Goal: Obtain resource: Download file/media

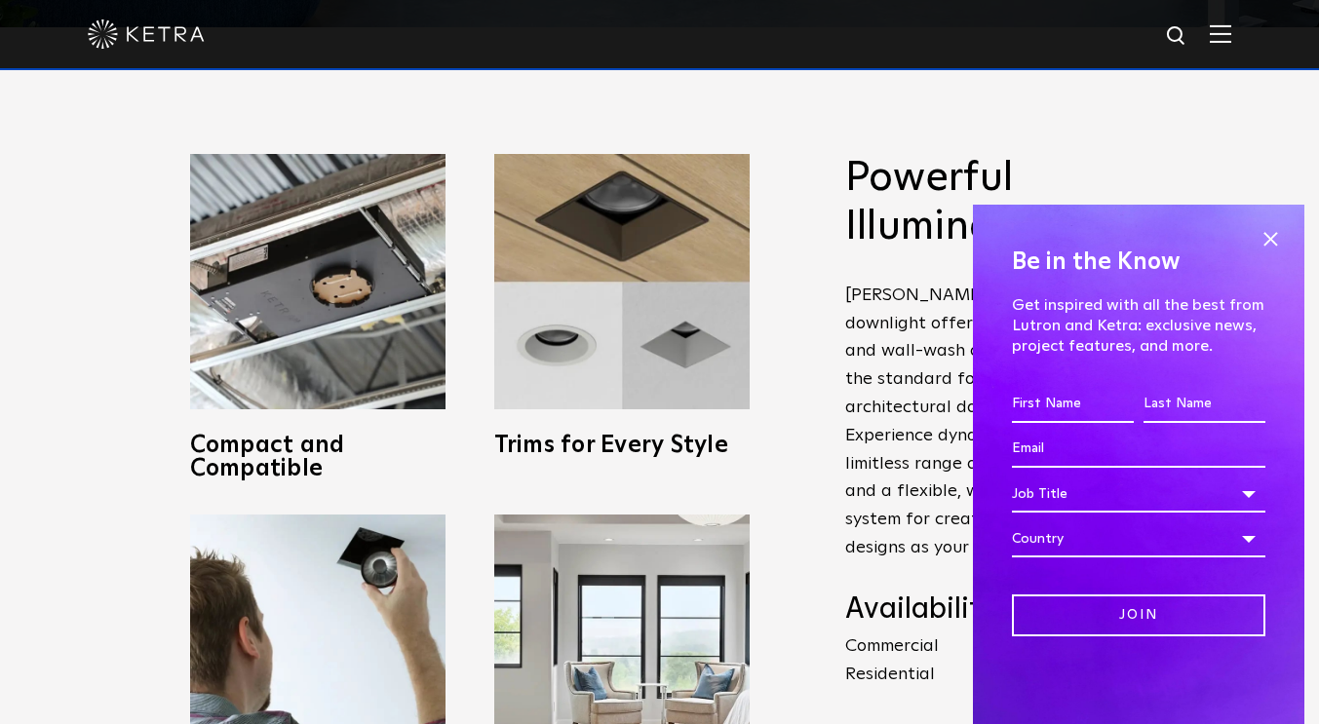
scroll to position [692, 0]
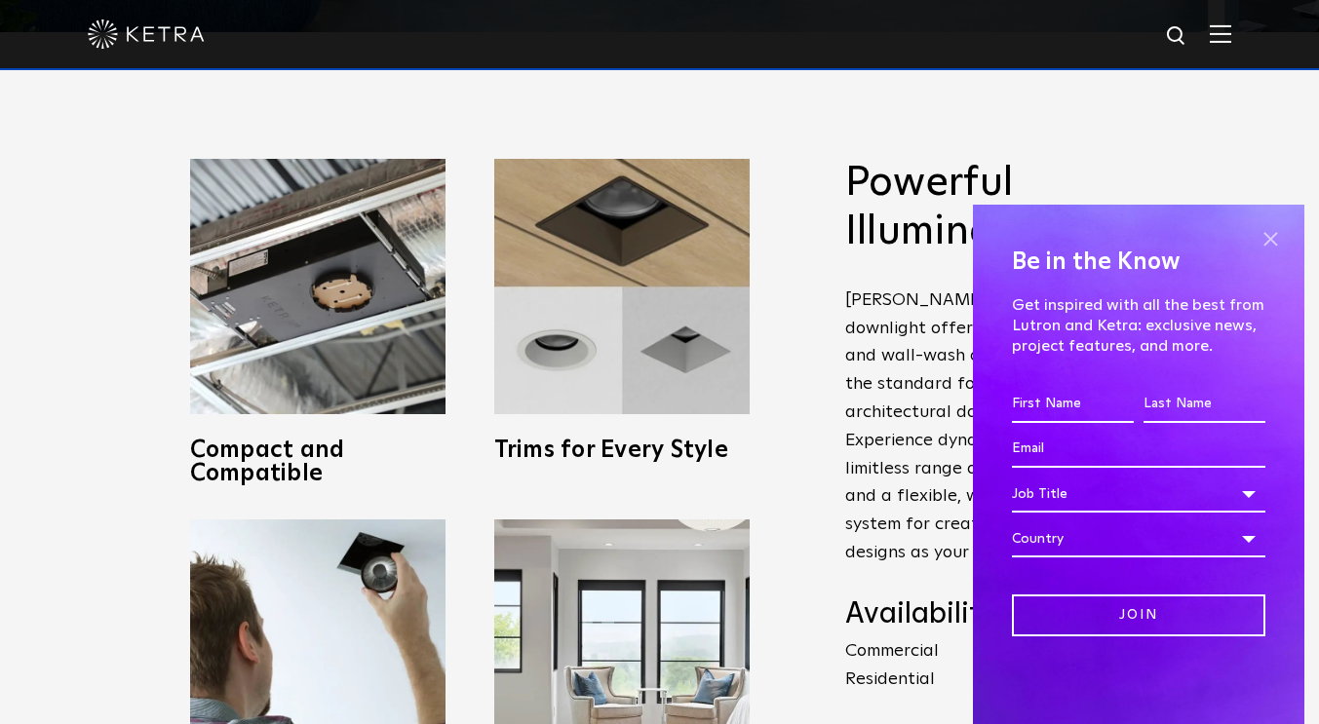
click at [1272, 241] on span at bounding box center [1269, 238] width 29 height 29
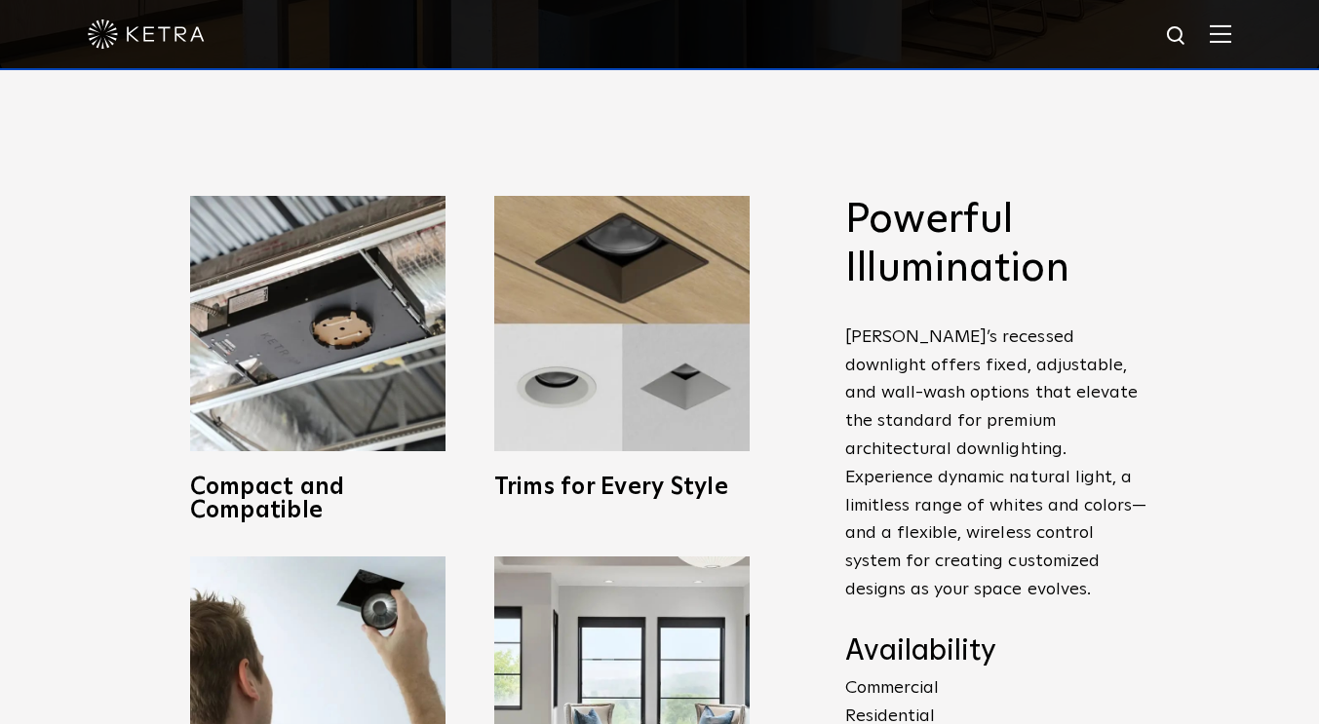
scroll to position [656, 0]
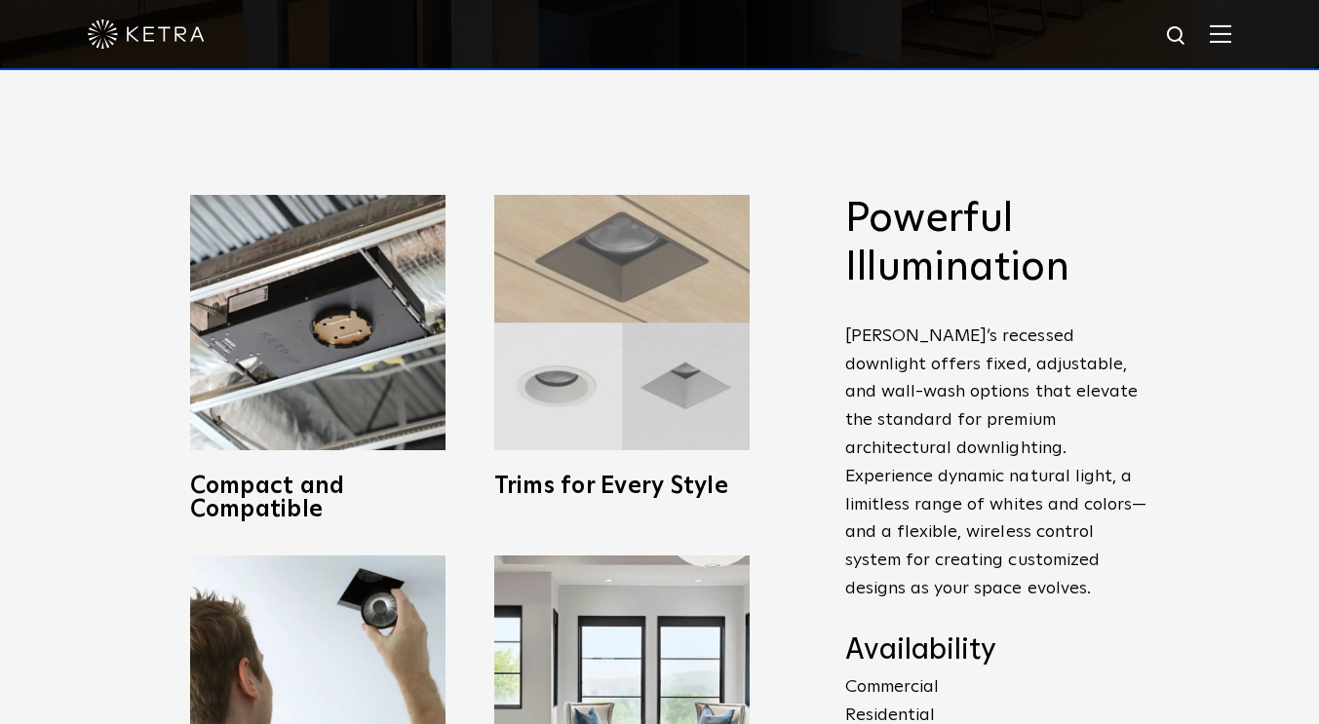
click at [617, 374] on img at bounding box center [621, 322] width 255 height 255
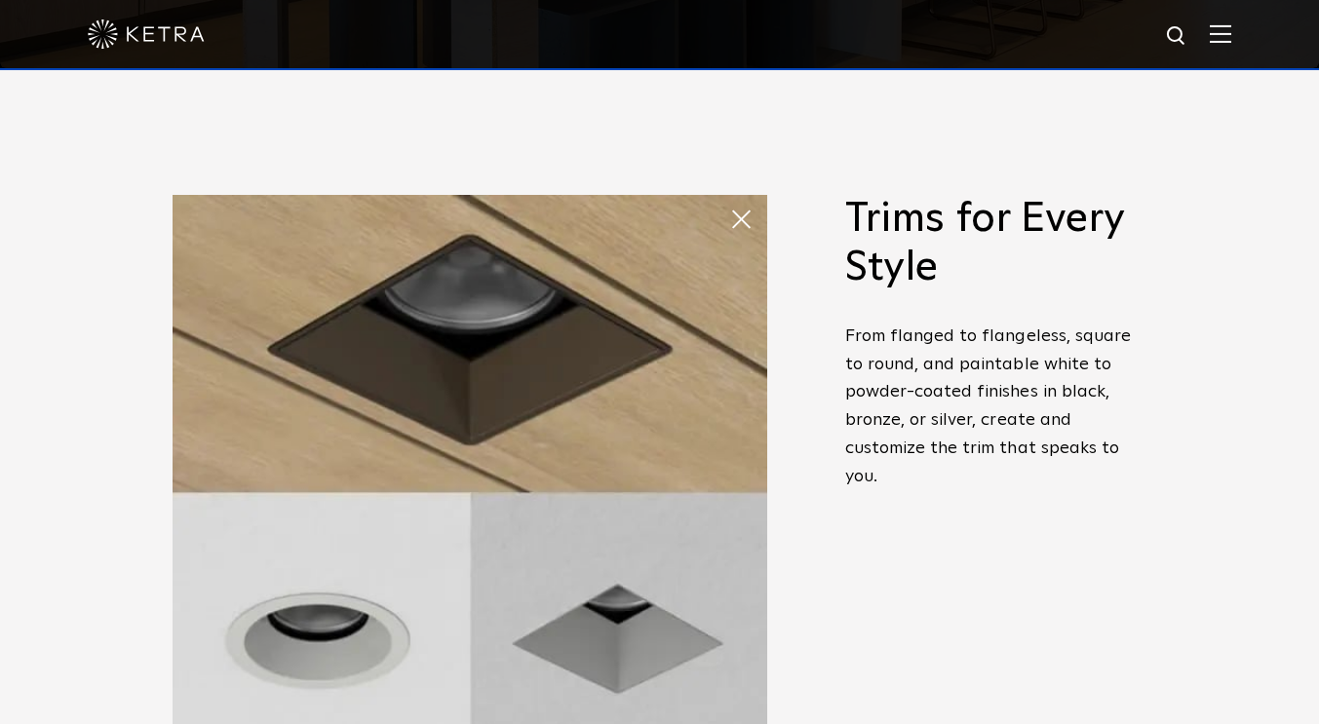
click at [617, 374] on img at bounding box center [469, 492] width 594 height 594
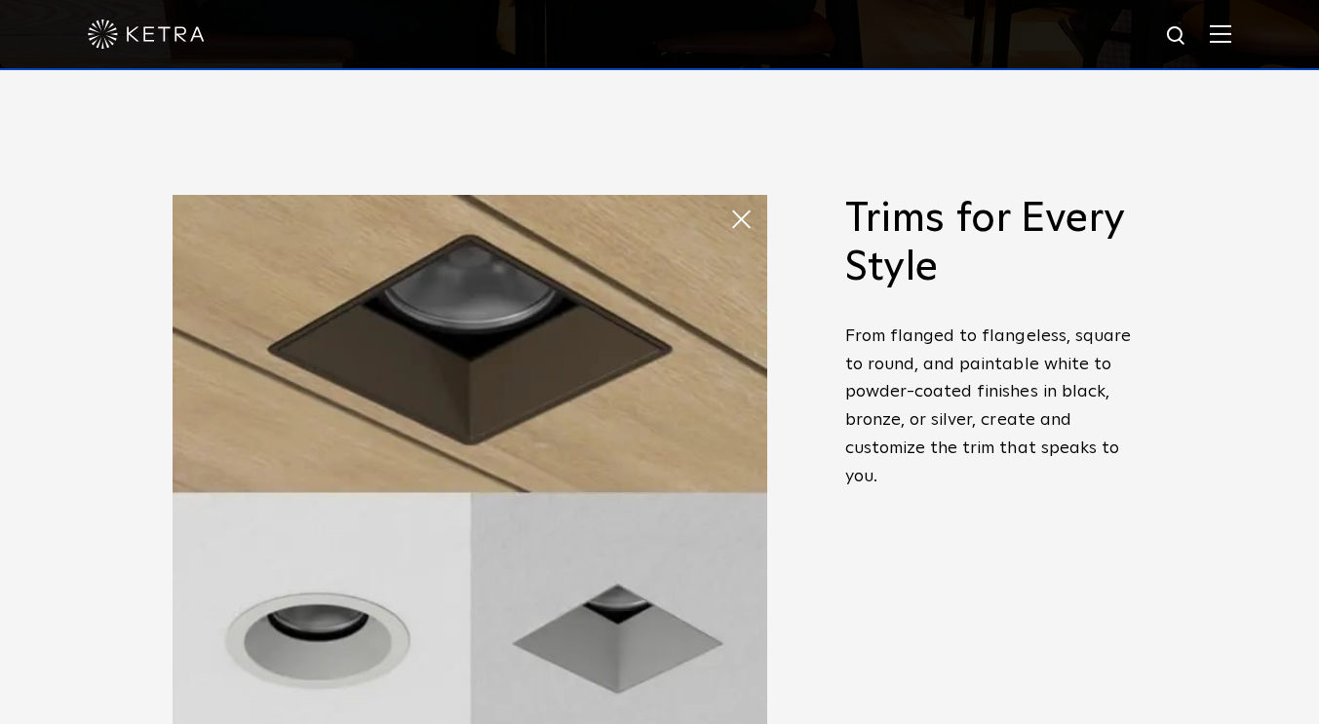
click at [750, 212] on span at bounding box center [748, 219] width 39 height 39
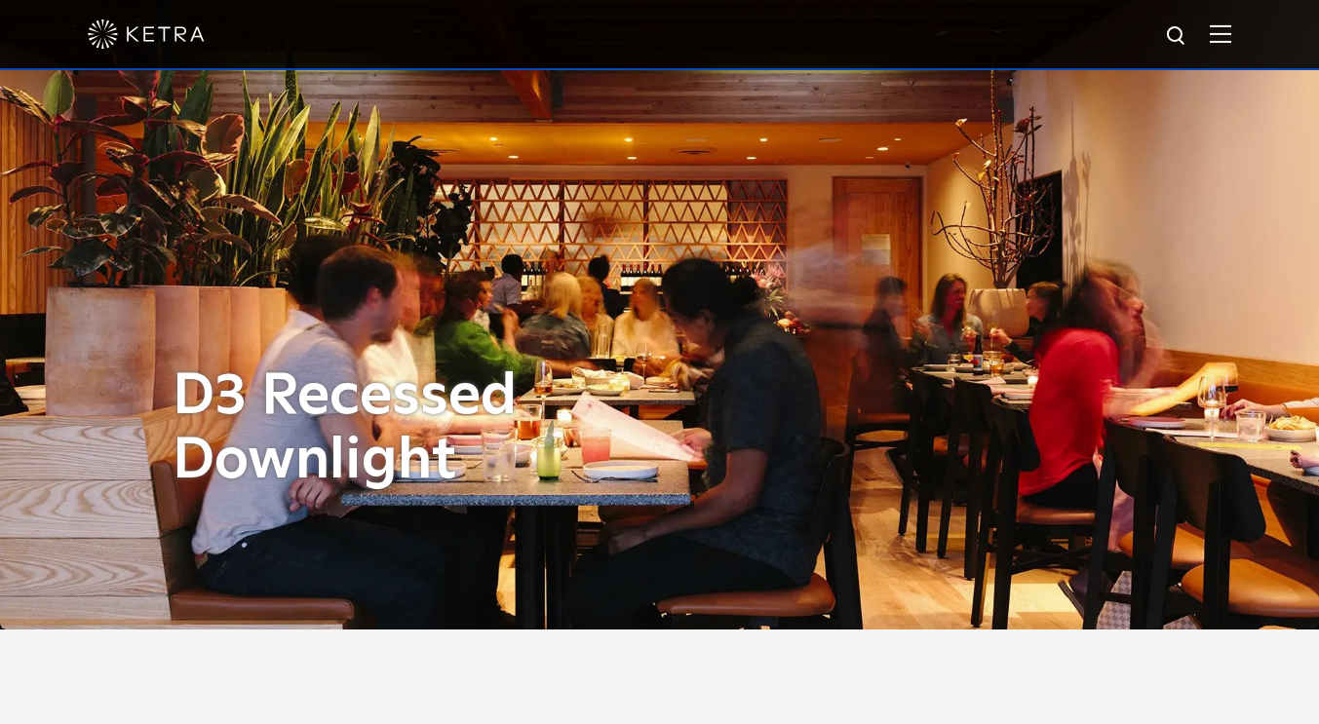
scroll to position [0, 0]
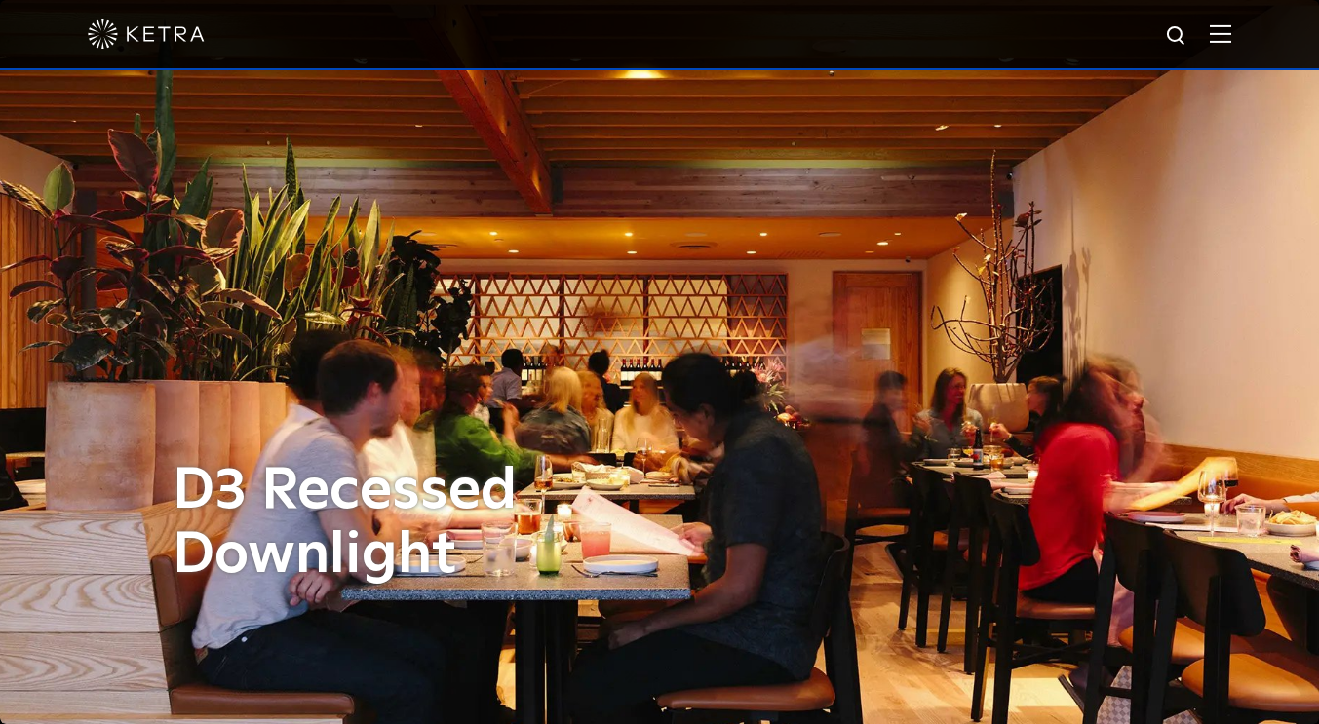
click at [1231, 41] on img at bounding box center [1219, 33] width 21 height 19
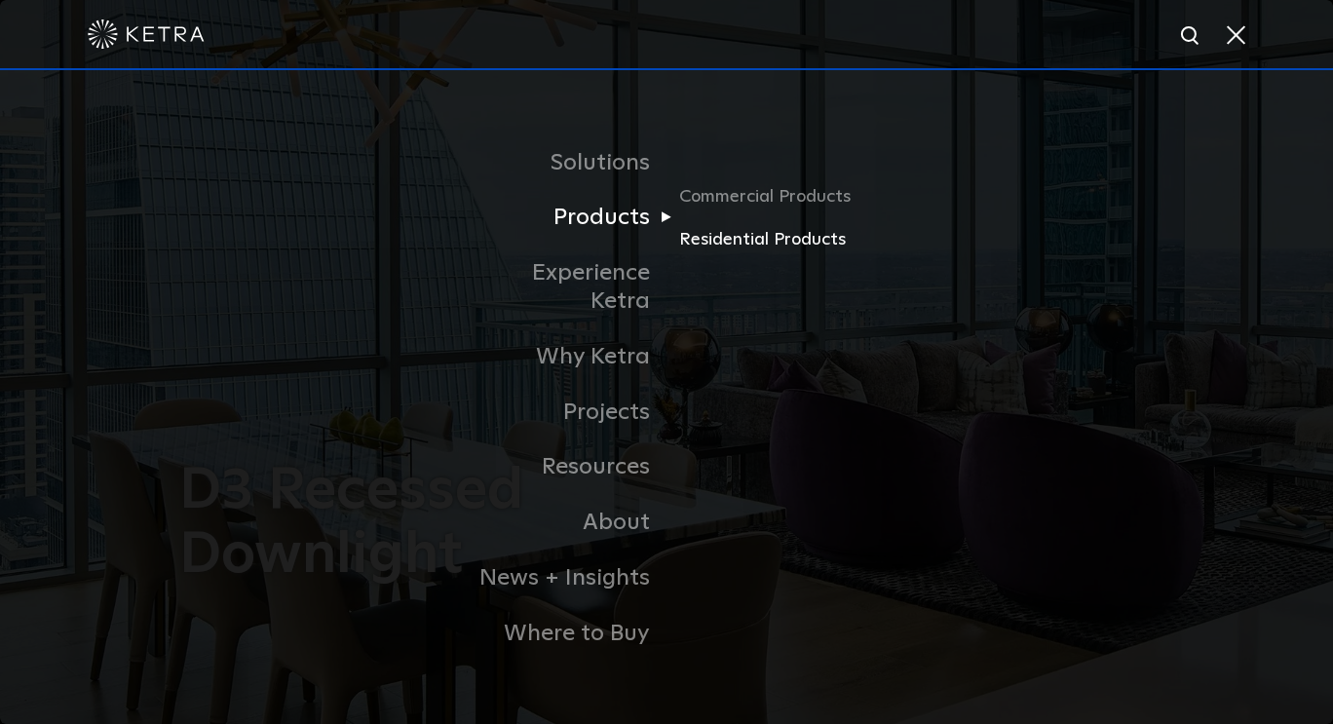
click at [753, 253] on link "Residential Products" at bounding box center [772, 239] width 187 height 28
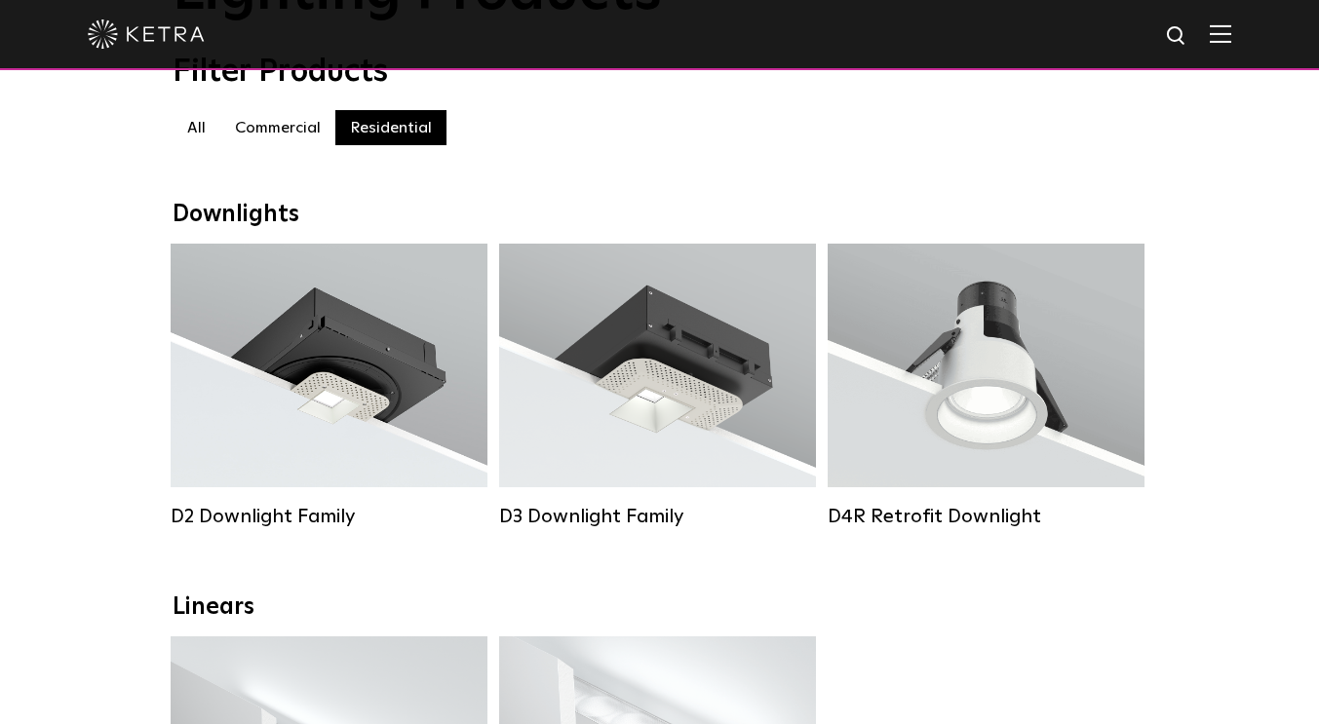
scroll to position [210, 0]
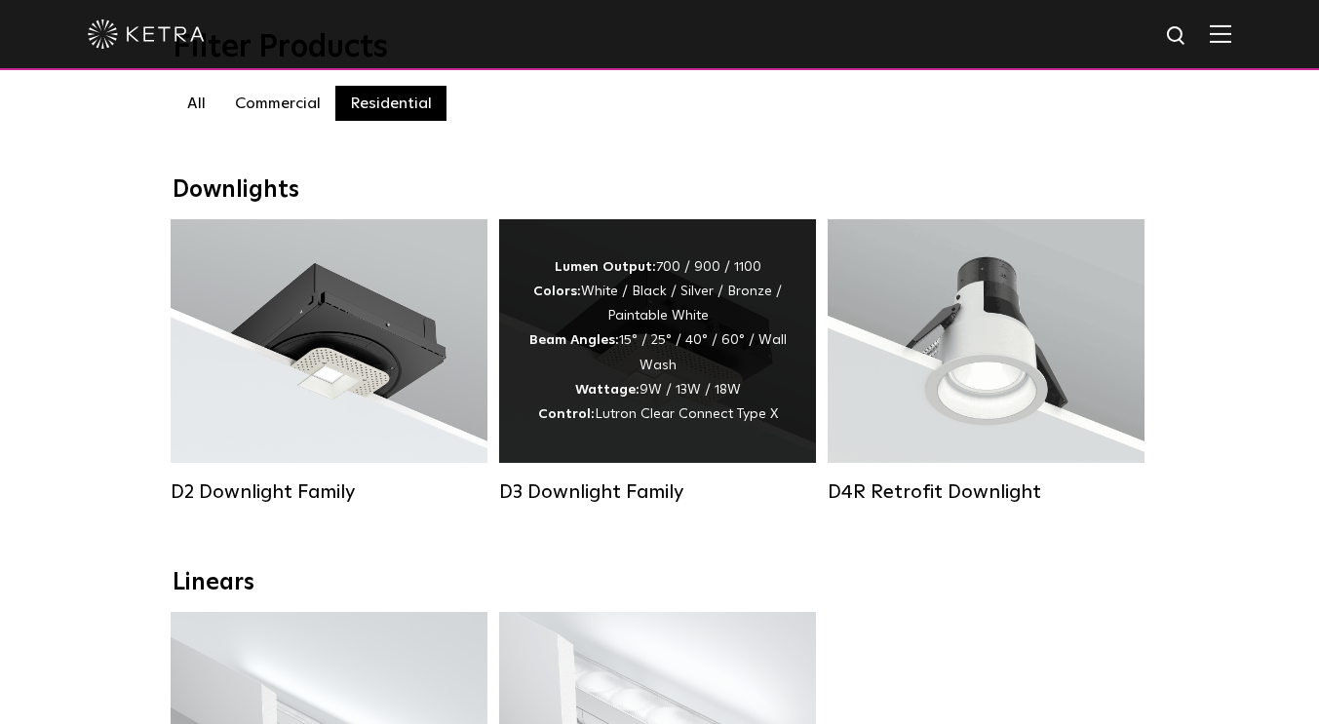
click at [724, 318] on div "Lumen Output: 700 / 900 / 1100 Colors: White / Black / Silver / Bronze / Painta…" at bounding box center [657, 341] width 258 height 172
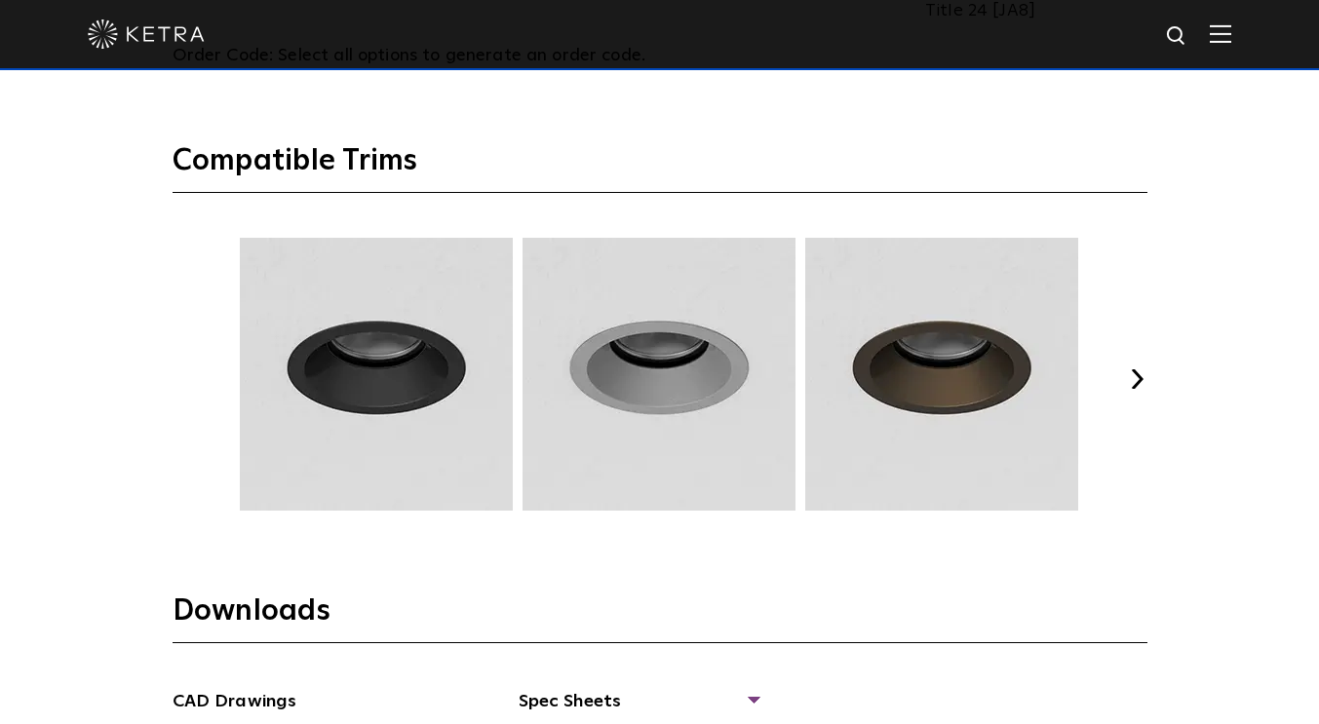
scroll to position [2491, 0]
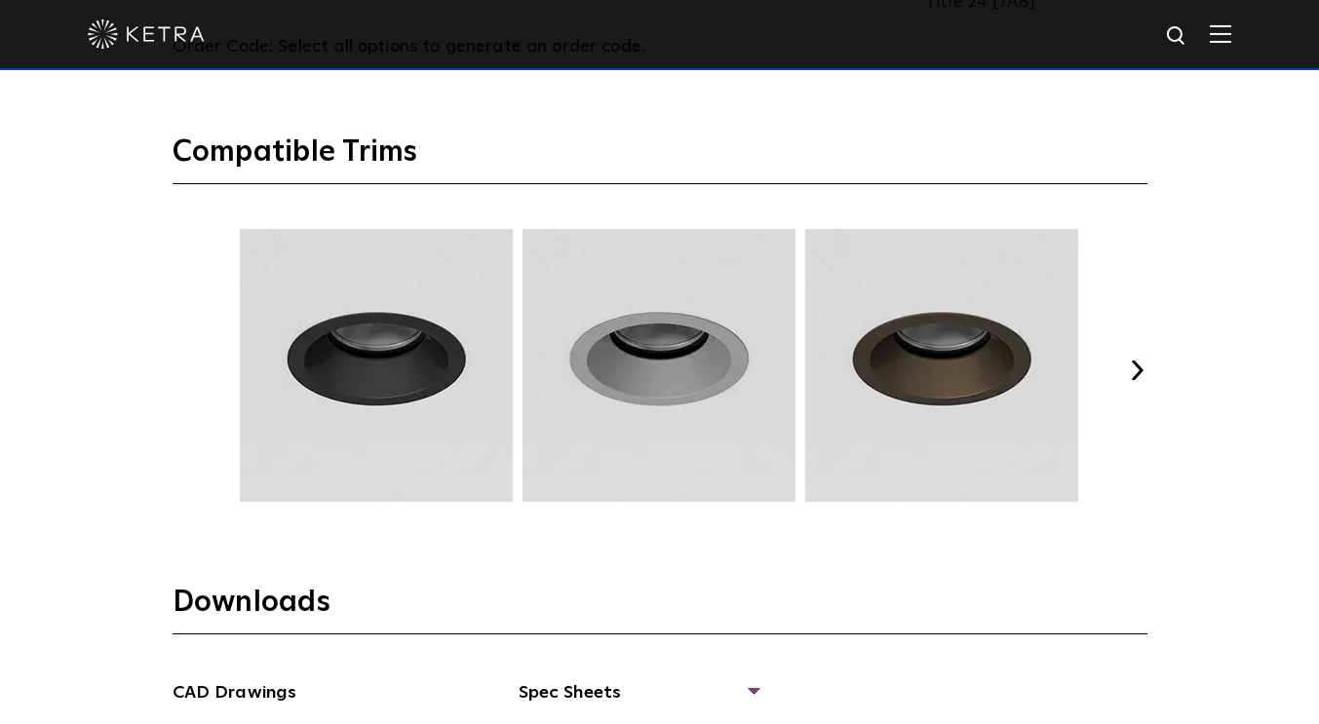
click at [1140, 374] on button "Next" at bounding box center [1137, 370] width 19 height 19
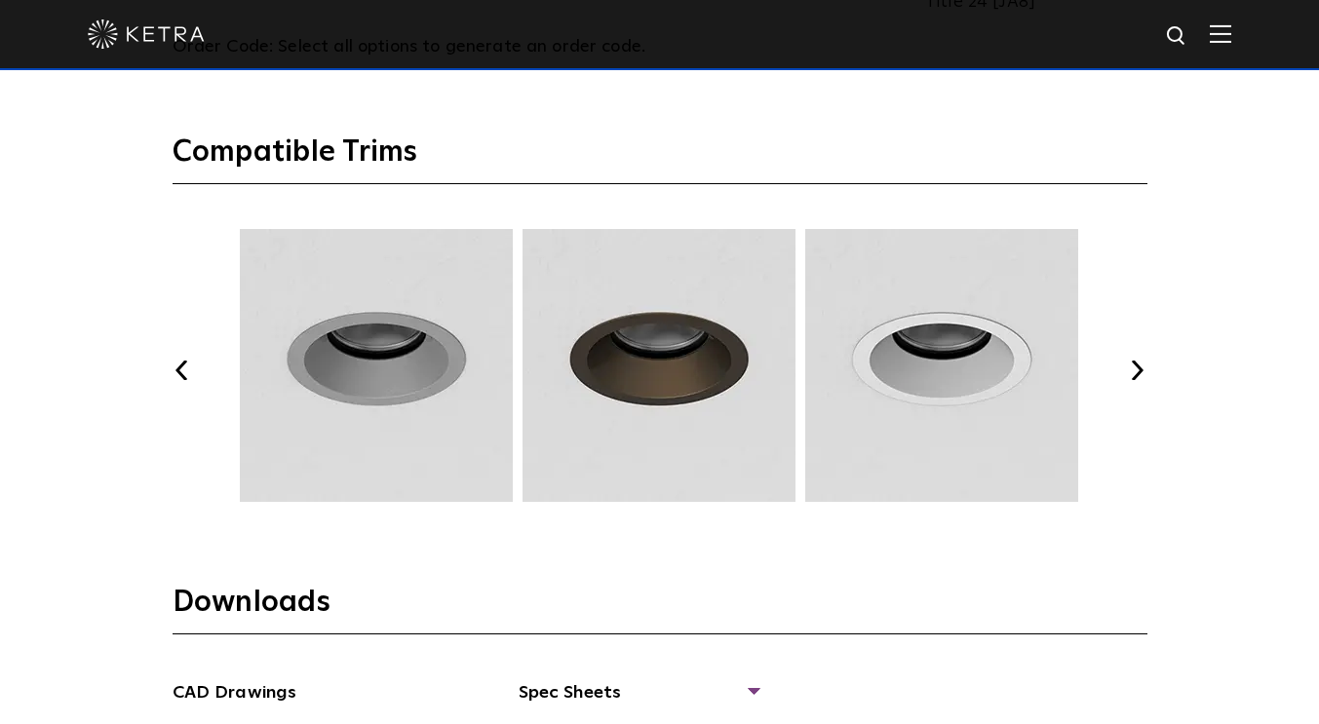
click at [1140, 374] on button "Next" at bounding box center [1137, 370] width 19 height 19
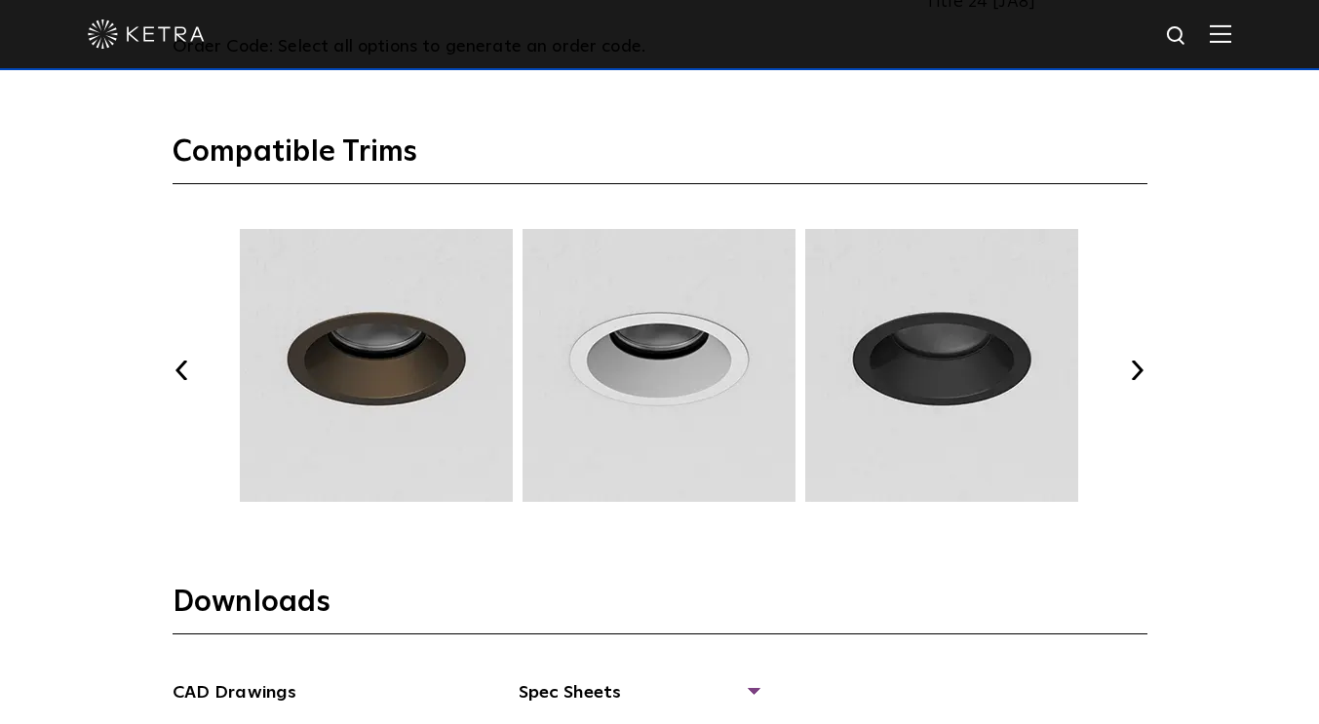
click at [1140, 374] on button "Next" at bounding box center [1137, 370] width 19 height 19
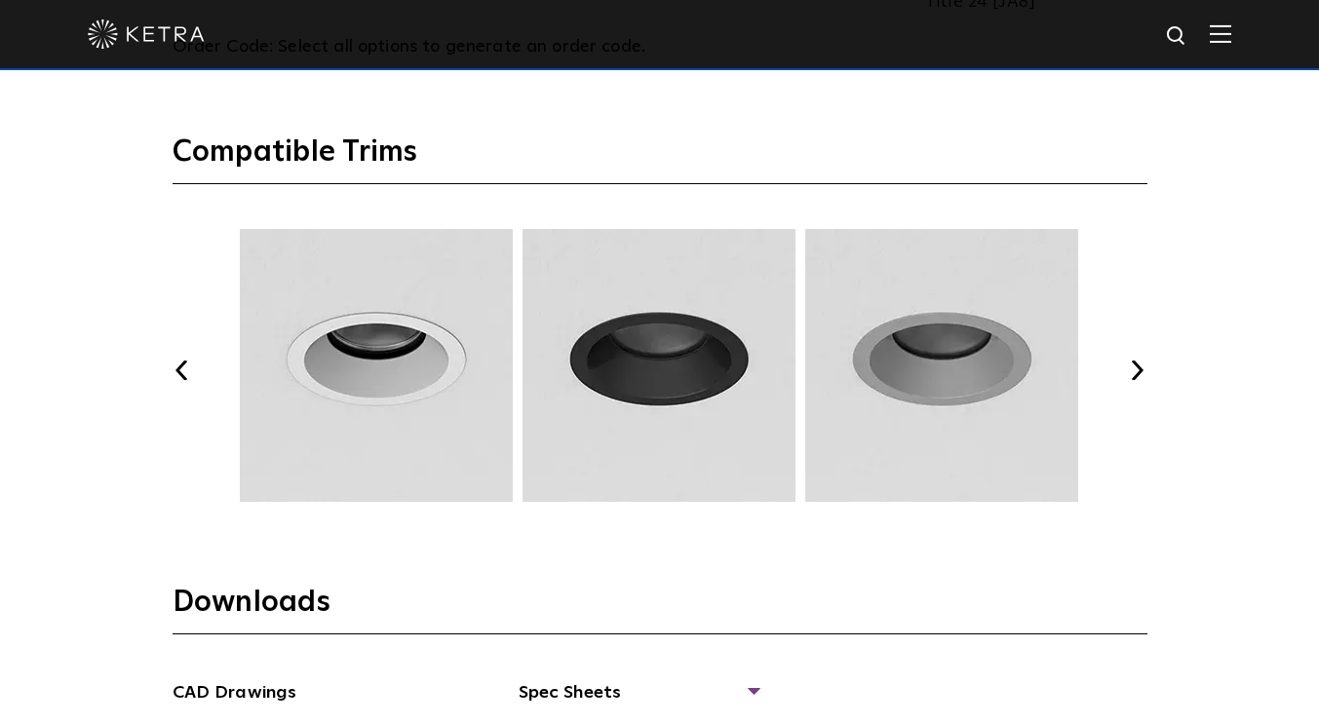
click at [1140, 374] on button "Next" at bounding box center [1137, 370] width 19 height 19
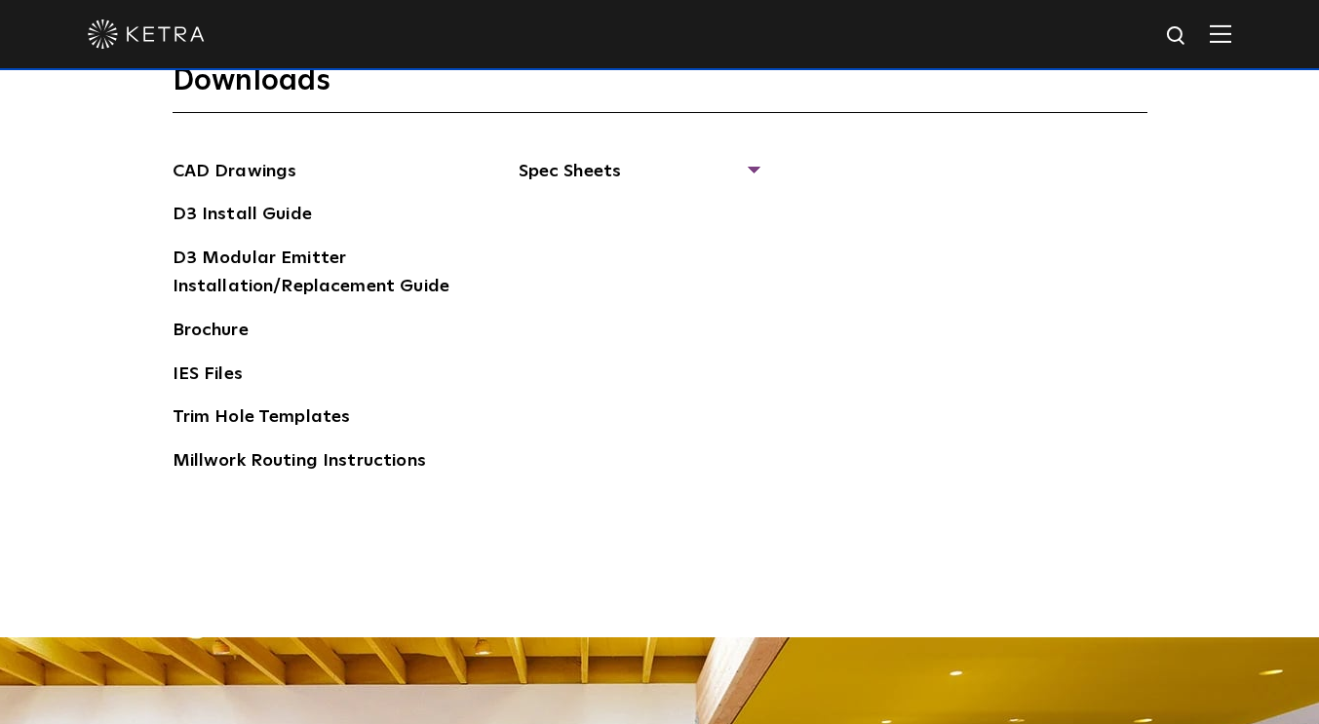
scroll to position [3013, 0]
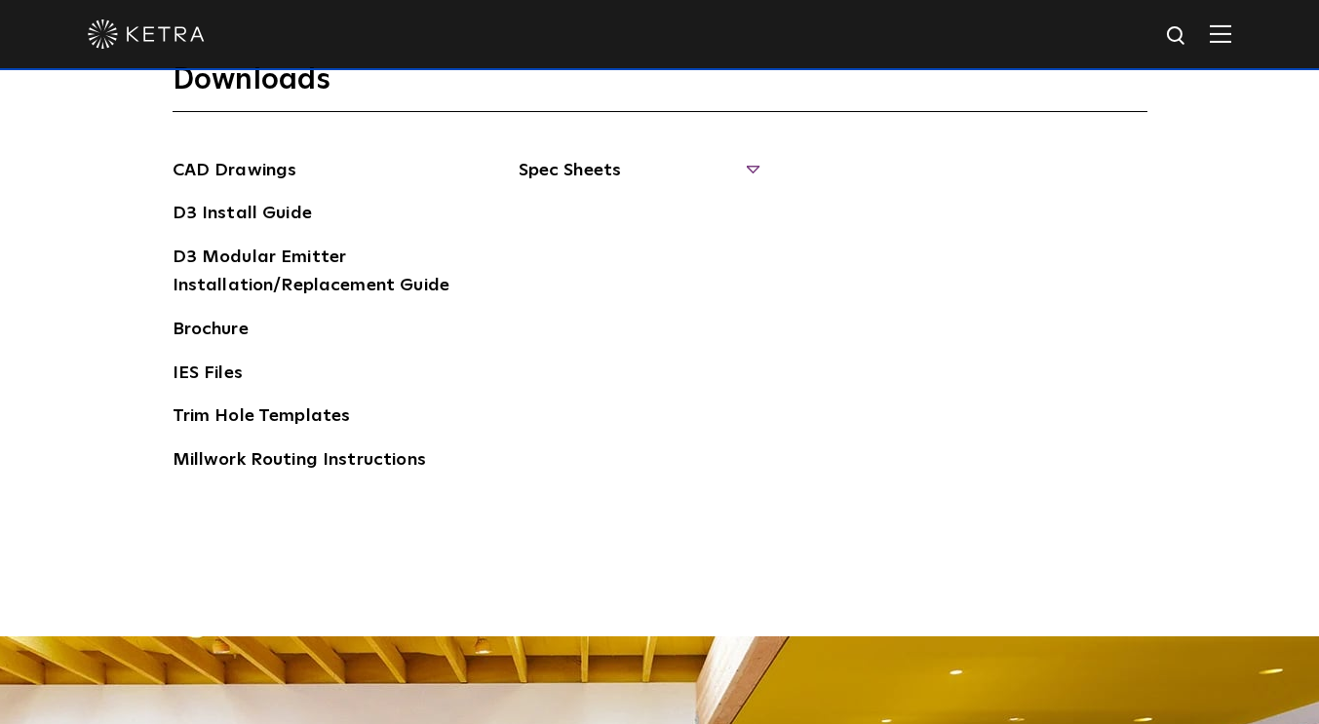
click at [753, 167] on span "Spec Sheets" at bounding box center [637, 178] width 239 height 43
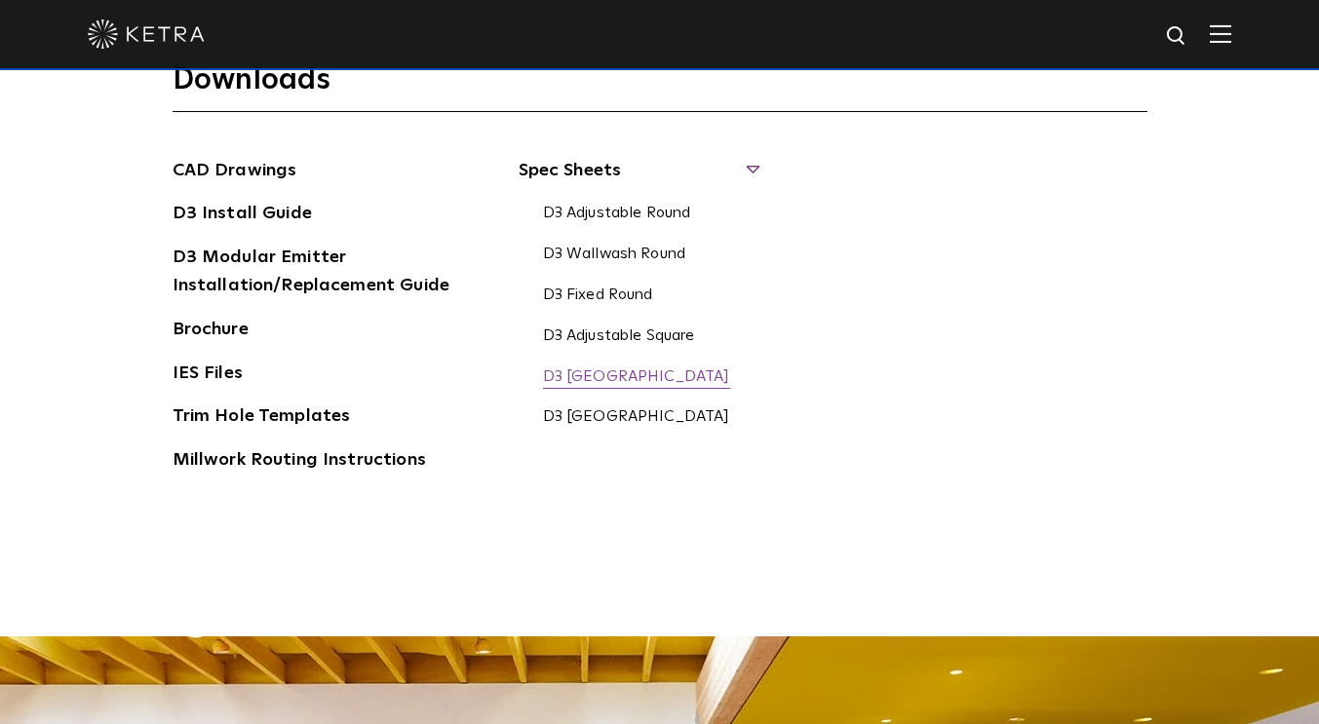
click at [631, 373] on link "D3 [GEOGRAPHIC_DATA]" at bounding box center [636, 377] width 187 height 21
